Goal: Task Accomplishment & Management: Manage account settings

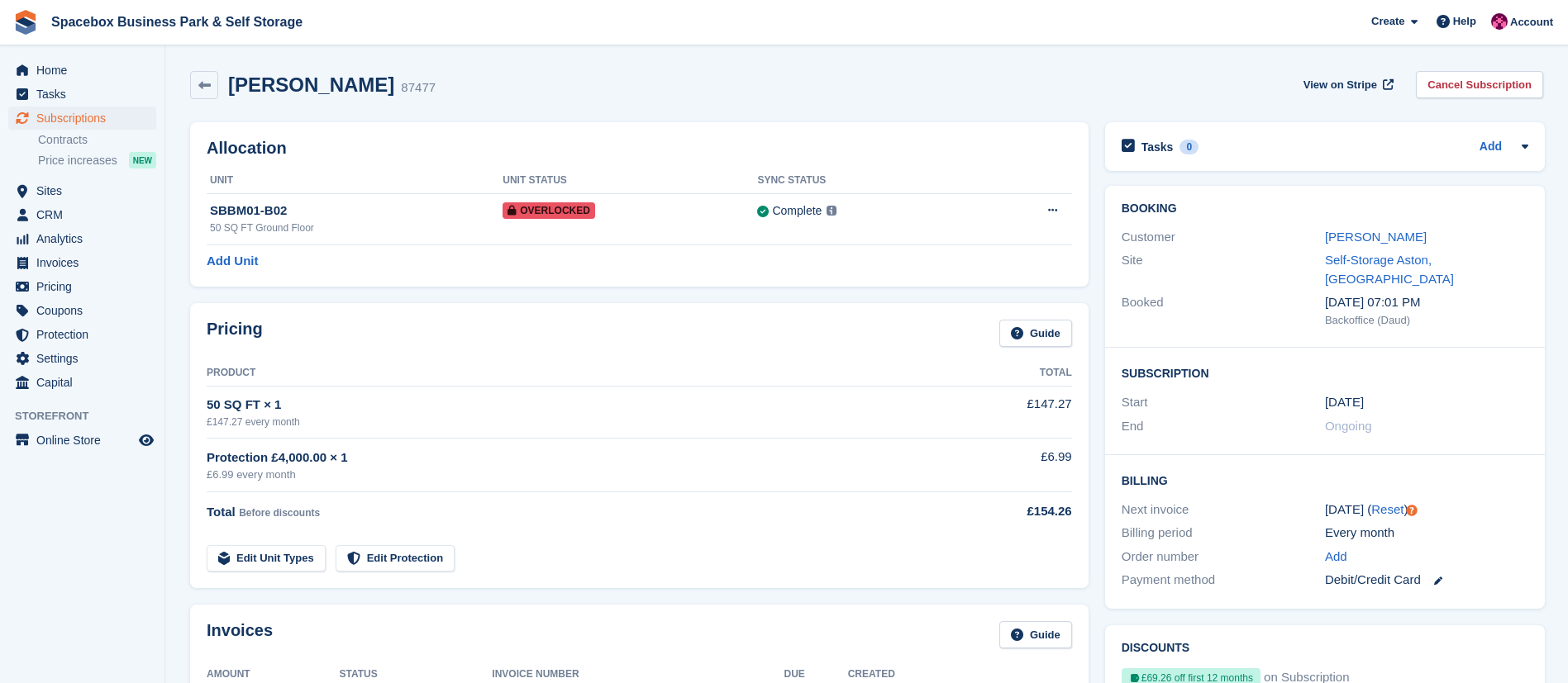
scroll to position [390, 0]
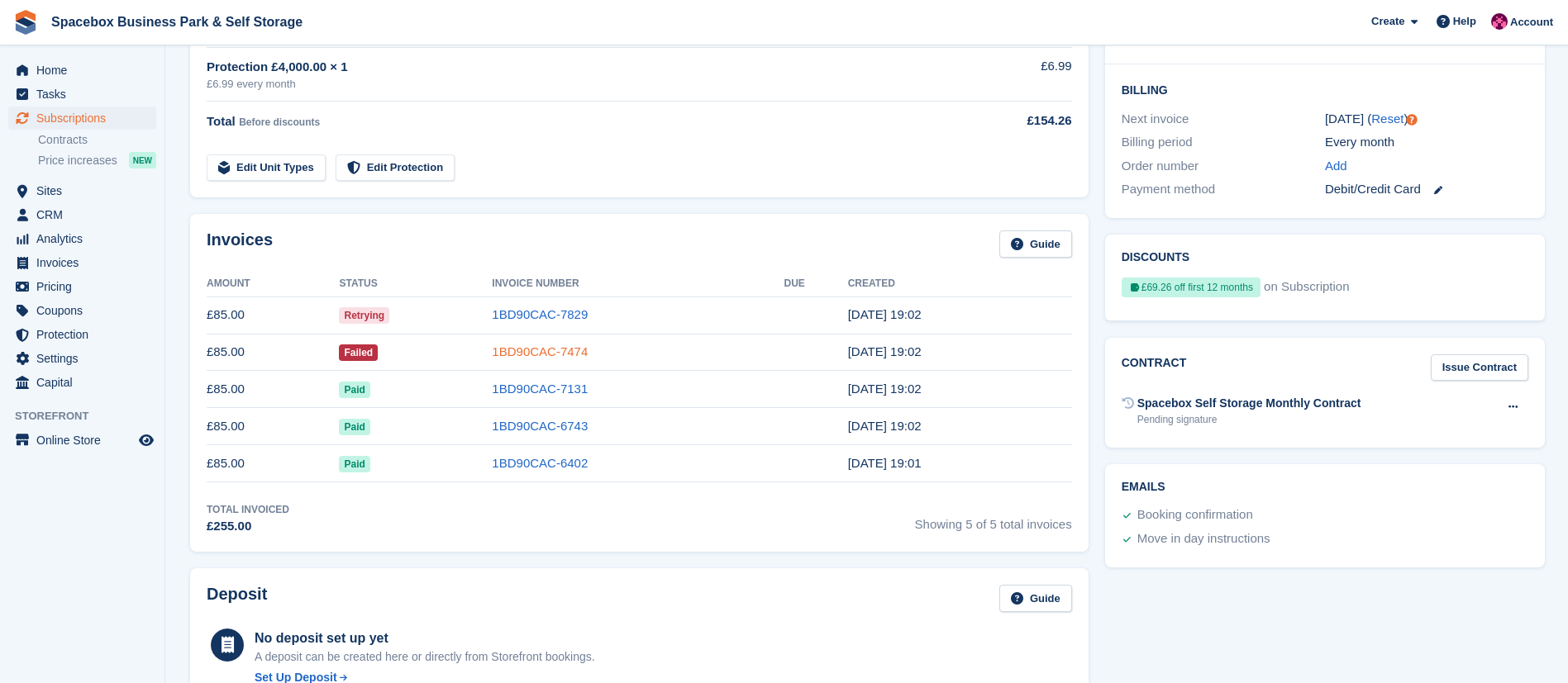
click at [528, 357] on link "1BD90CAC-7474" at bounding box center [539, 352] width 96 height 14
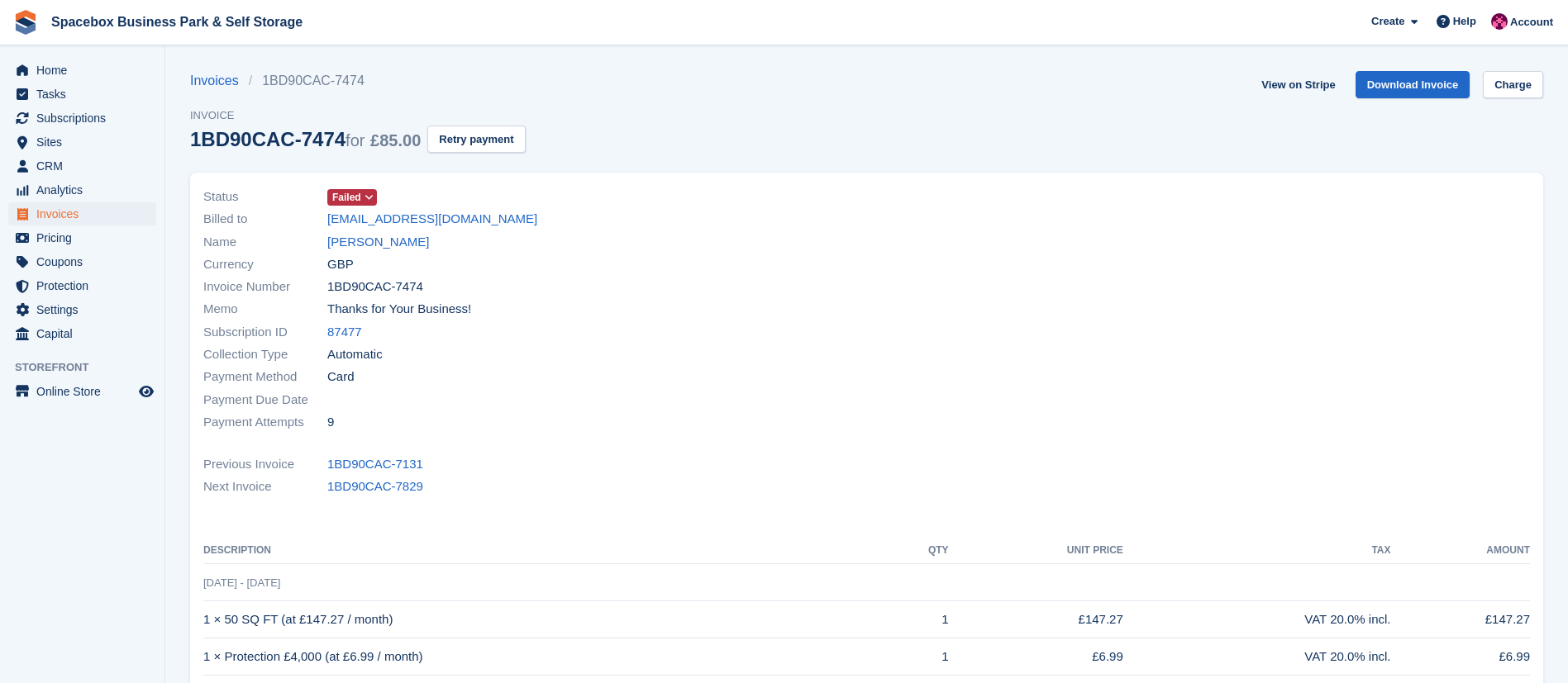
click at [368, 197] on icon at bounding box center [368, 197] width 9 height 10
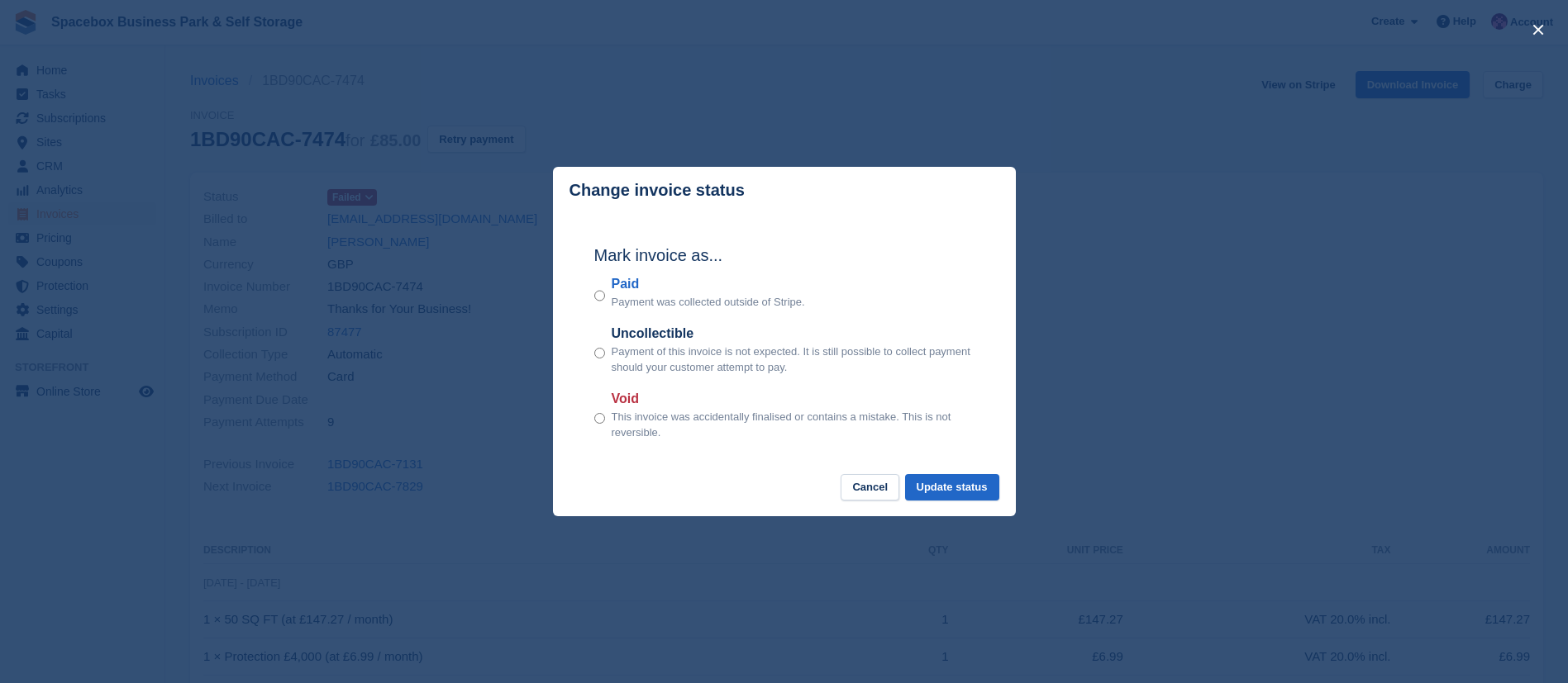
click at [636, 300] on p "Payment was collected outside of Stripe." at bounding box center [708, 302] width 193 height 17
click at [942, 483] on button "Update status" at bounding box center [952, 487] width 94 height 27
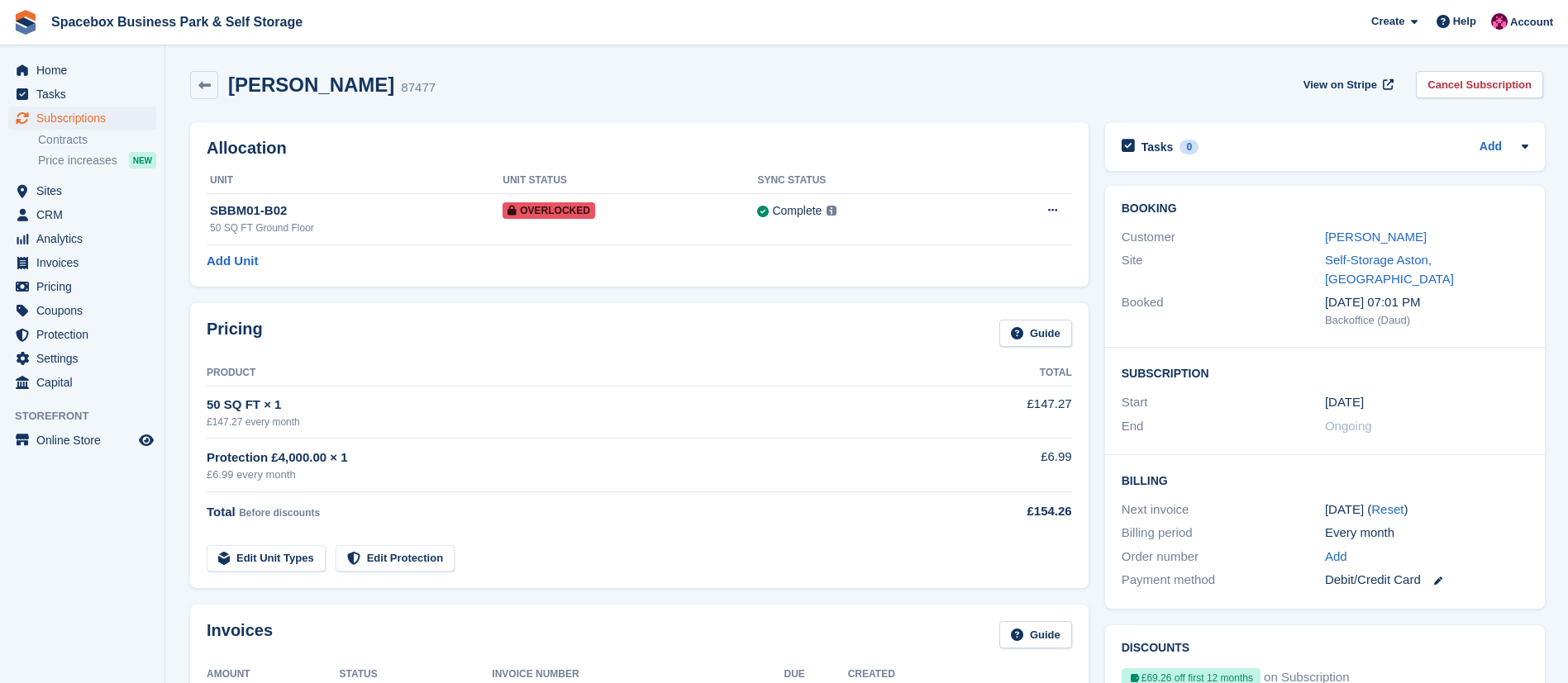
scroll to position [390, 0]
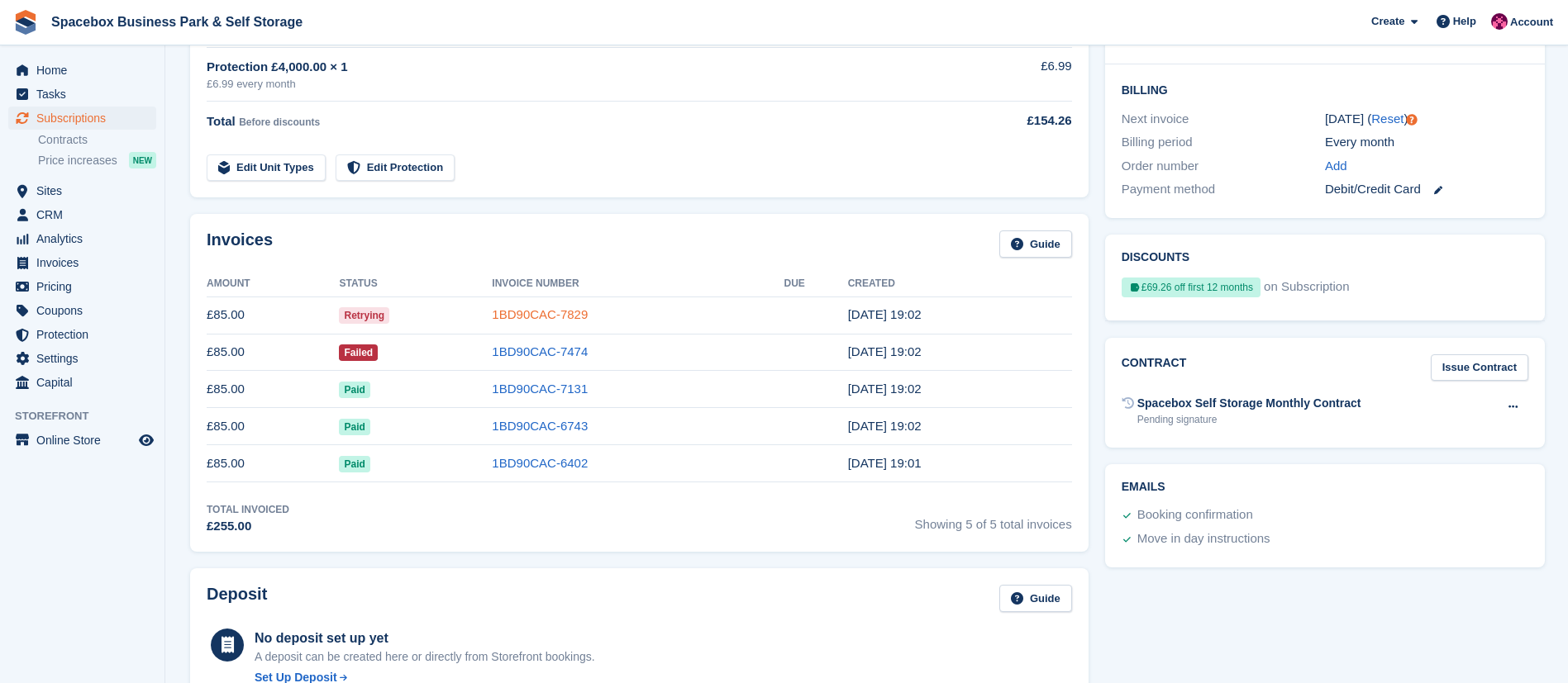
click at [540, 319] on link "1BD90CAC-7829" at bounding box center [539, 315] width 96 height 14
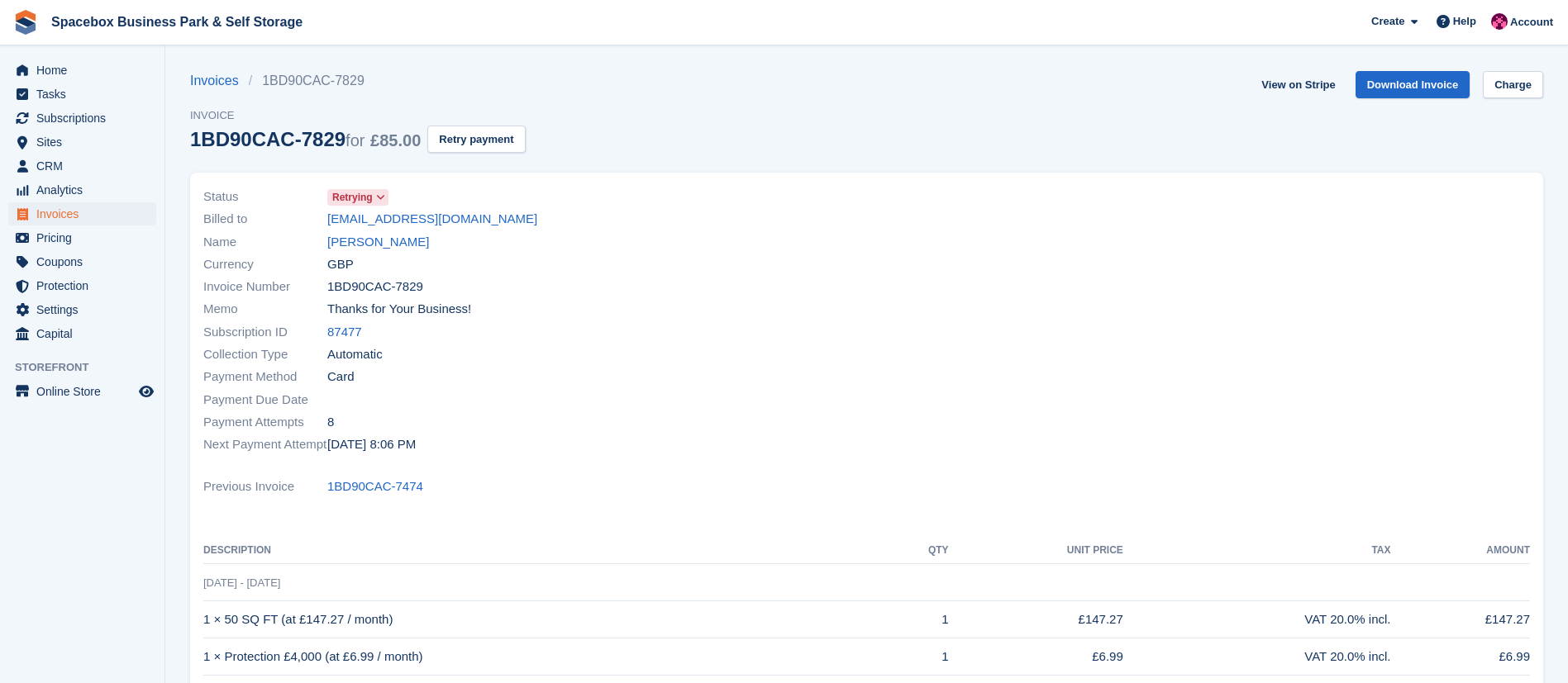
click at [375, 193] on span at bounding box center [381, 197] width 13 height 13
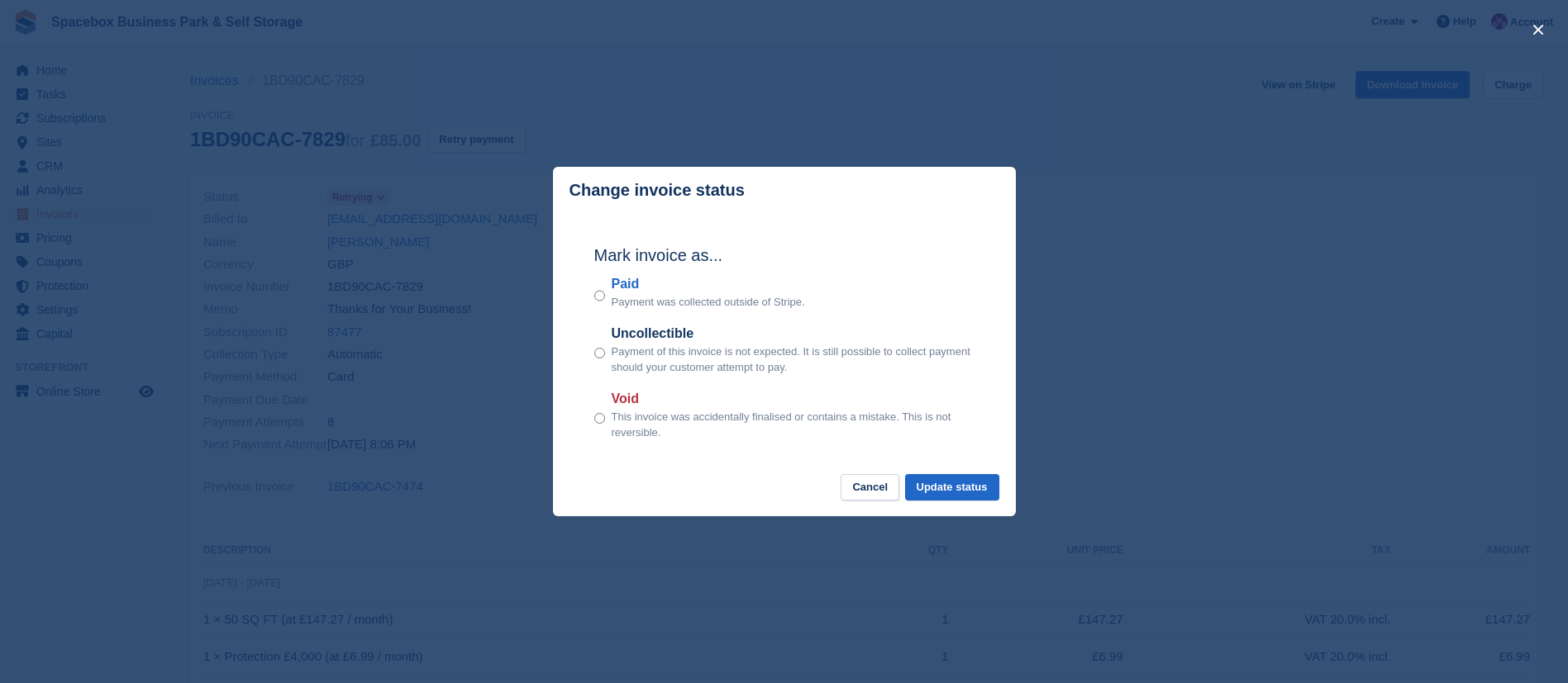
click at [655, 309] on p "Payment was collected outside of Stripe." at bounding box center [708, 302] width 193 height 17
click at [605, 294] on div "Paid Payment was collected outside of Stripe." at bounding box center [784, 292] width 380 height 36
click at [957, 498] on button "Update status" at bounding box center [952, 487] width 94 height 27
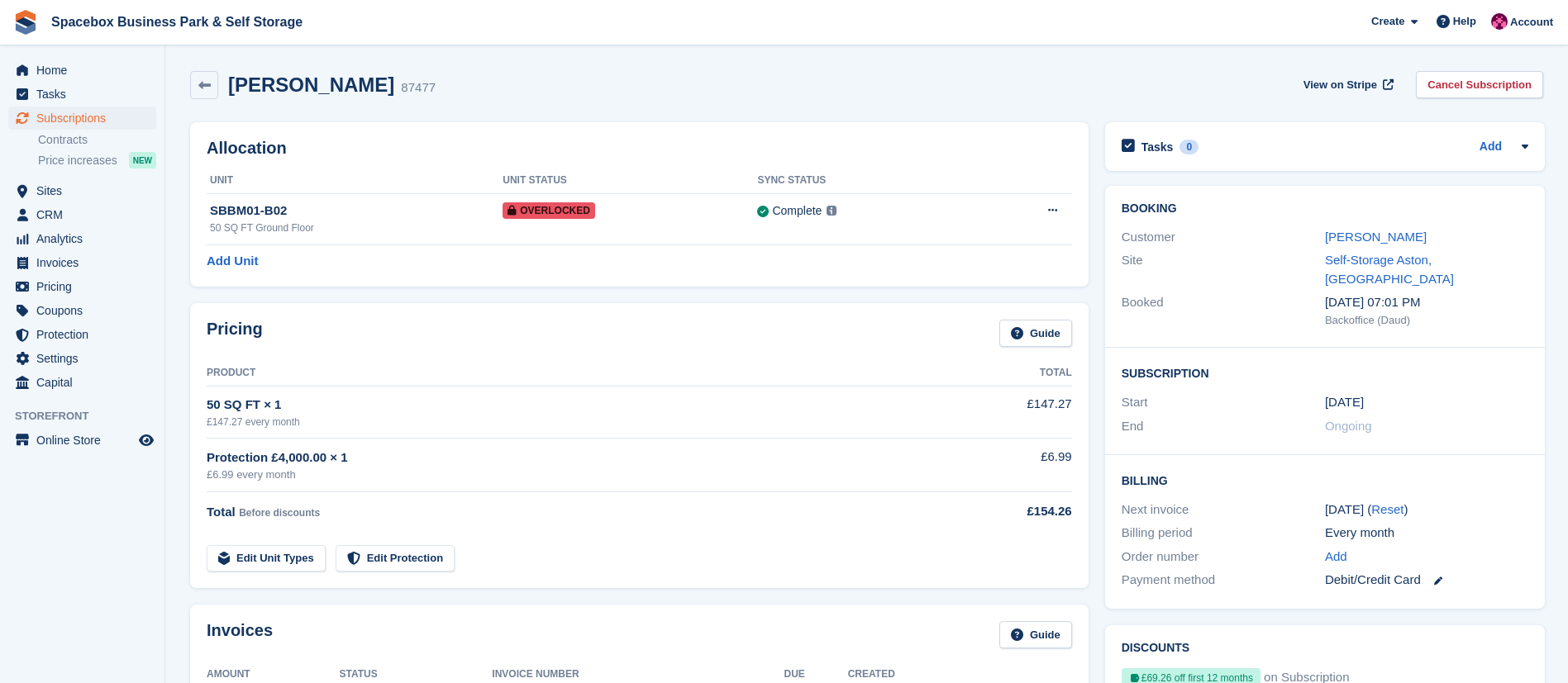
scroll to position [390, 0]
